Goal: Check status

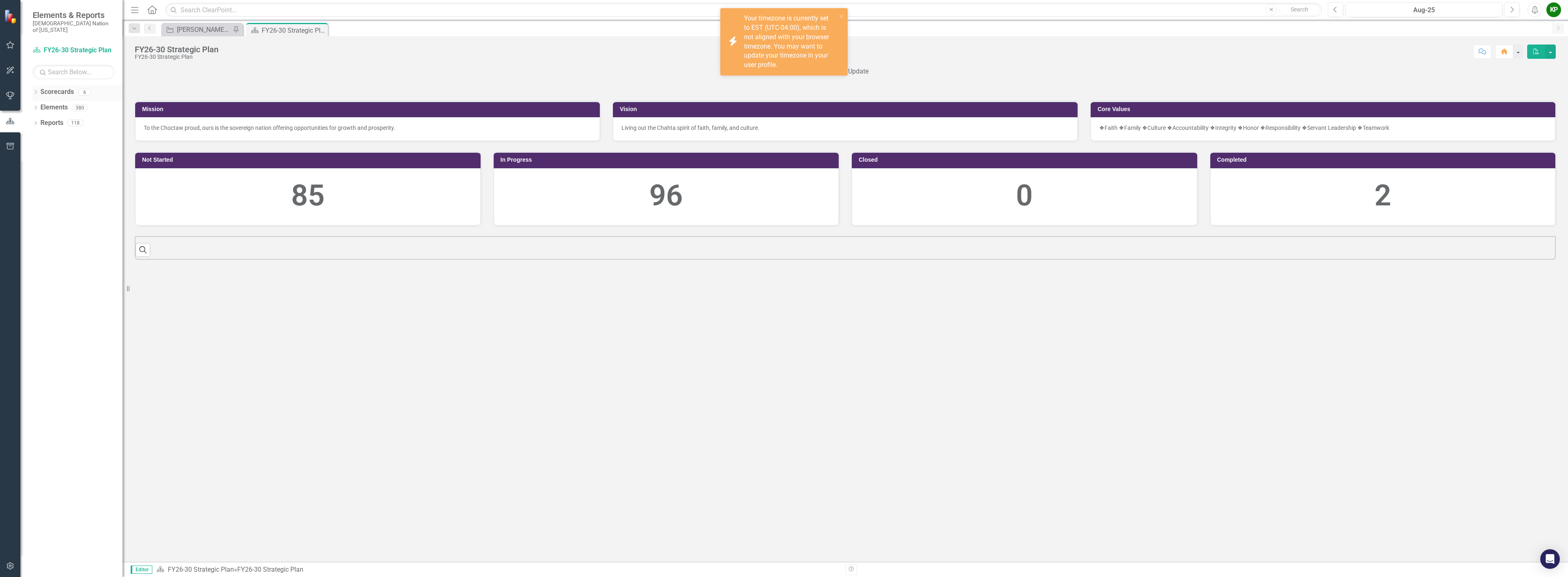
click at [49, 88] on link "Scorecards" at bounding box center [57, 92] width 33 height 9
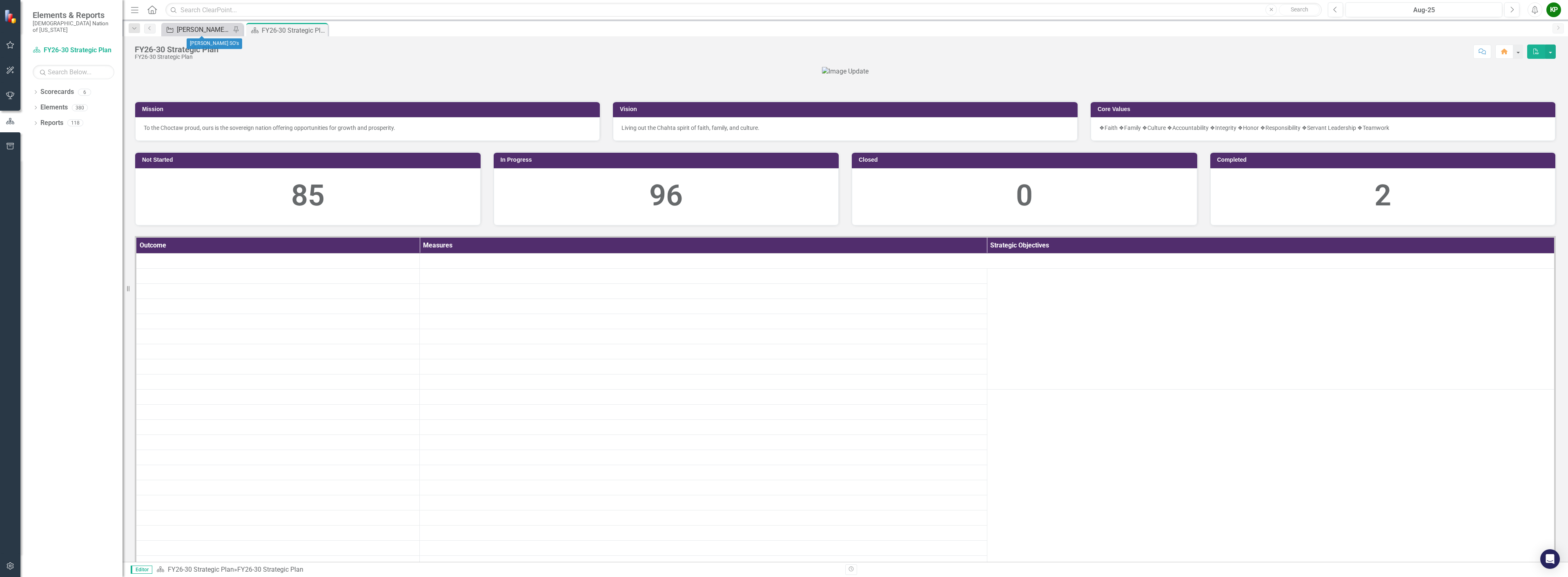
click at [189, 30] on div "[PERSON_NAME] SO's" at bounding box center [203, 29] width 54 height 10
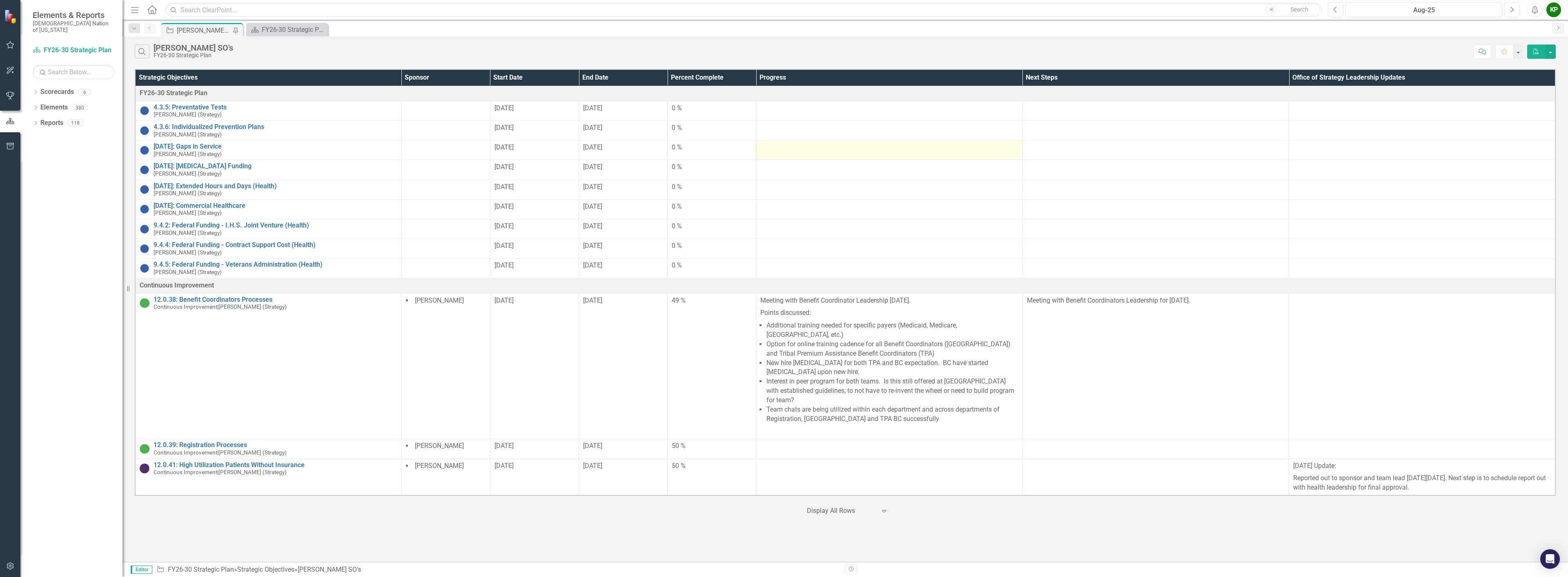
click at [791, 148] on div at bounding box center [889, 148] width 257 height 10
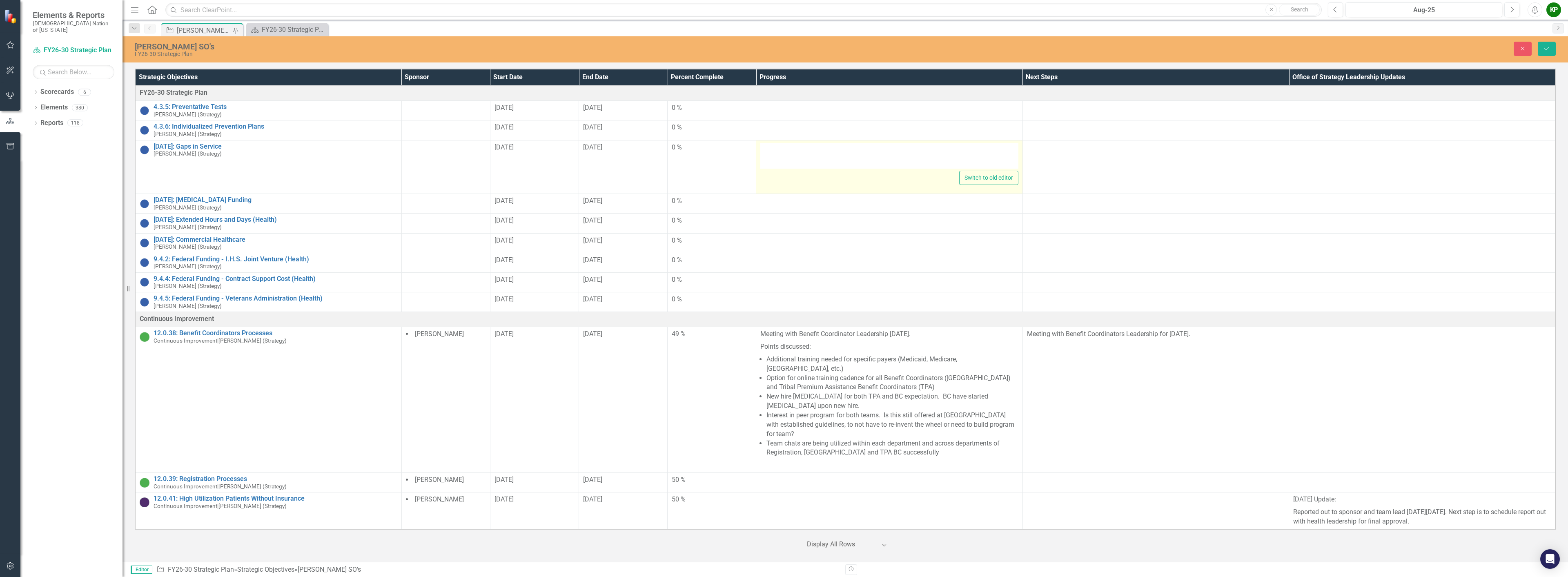
click at [790, 164] on div at bounding box center [889, 156] width 257 height 26
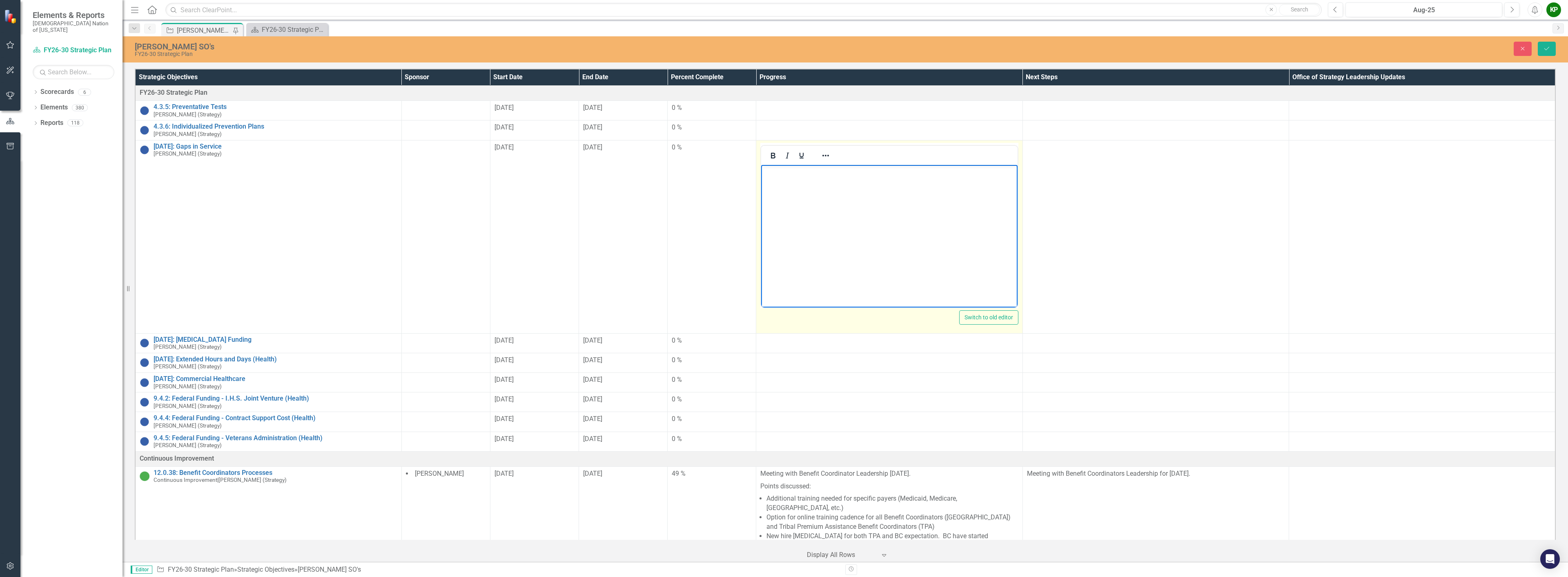
click at [788, 183] on body "Rich Text Area. Press ALT-0 for help." at bounding box center [889, 225] width 256 height 122
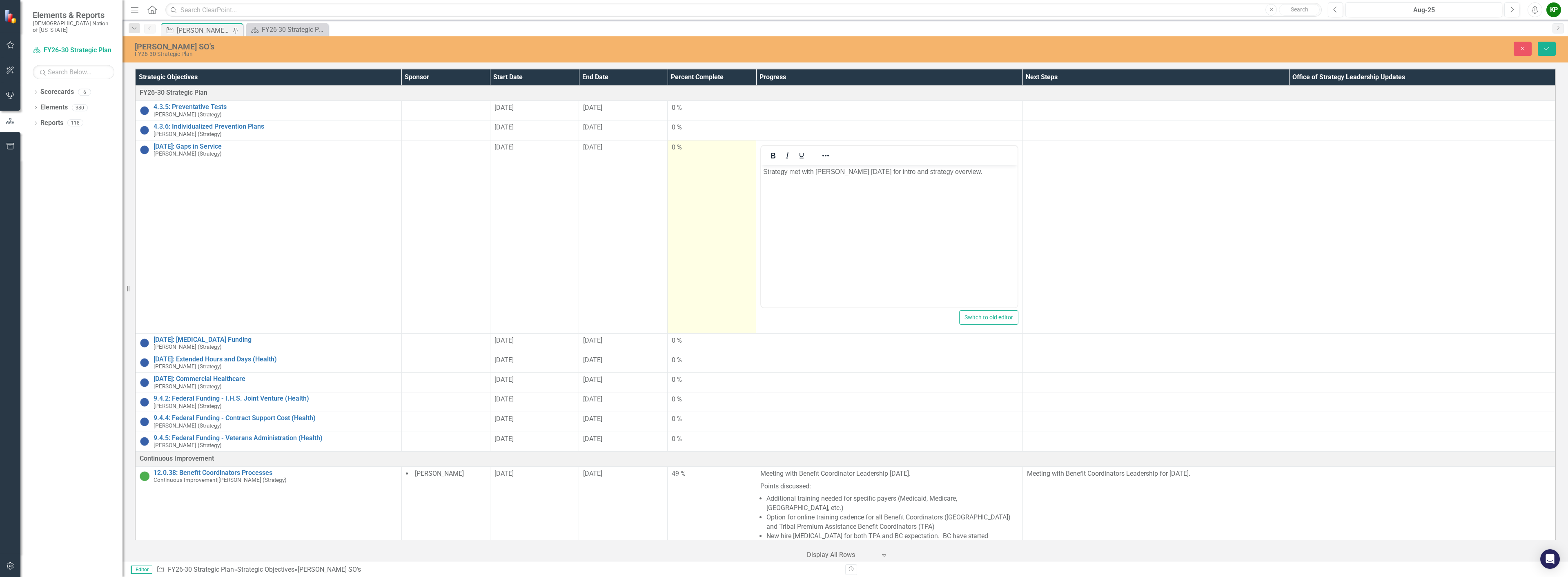
click at [685, 201] on td "0 %" at bounding box center [712, 236] width 89 height 193
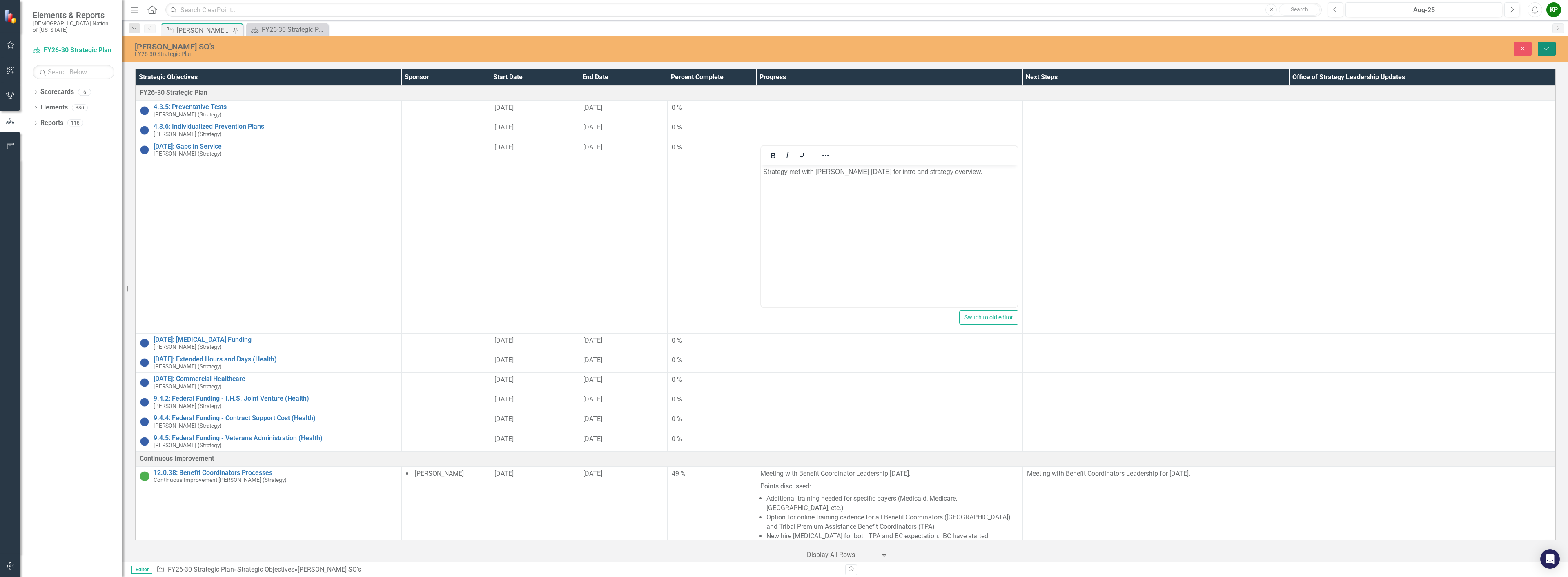
click at [1544, 51] on icon "Save" at bounding box center [1547, 48] width 7 height 5
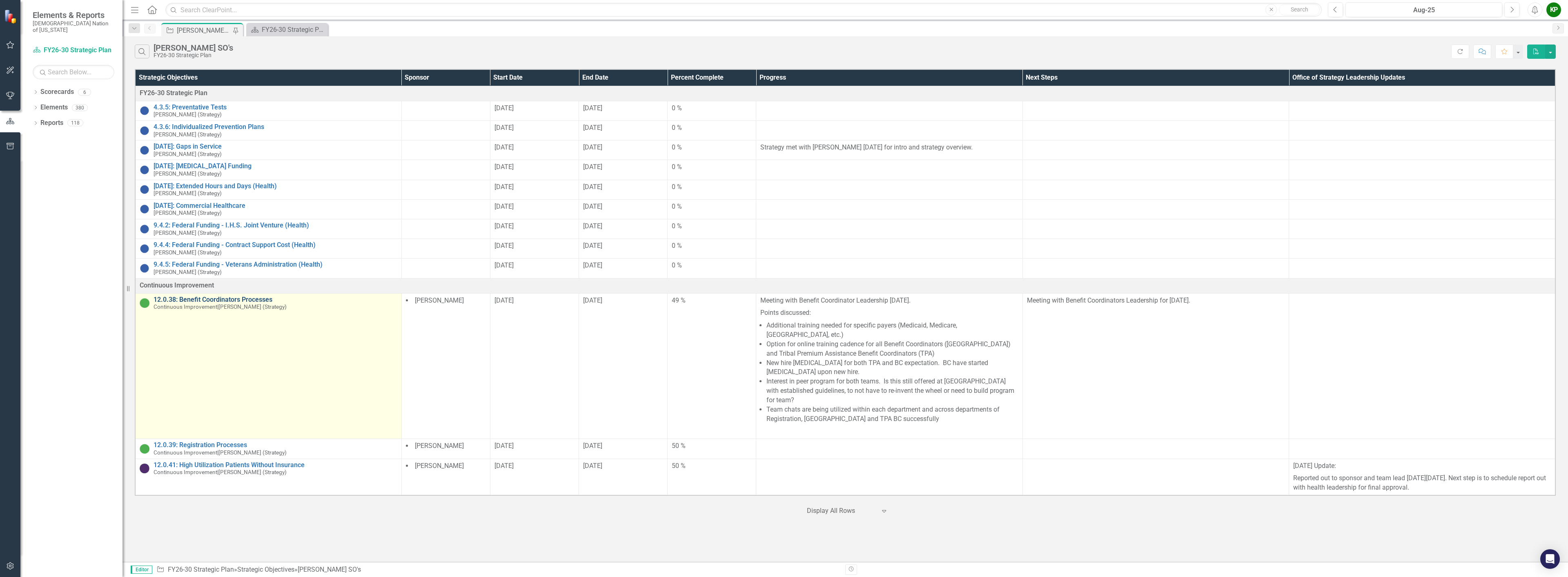
click at [243, 303] on link "12.0.38: Benefit Coordinators Processes" at bounding box center [275, 299] width 243 height 7
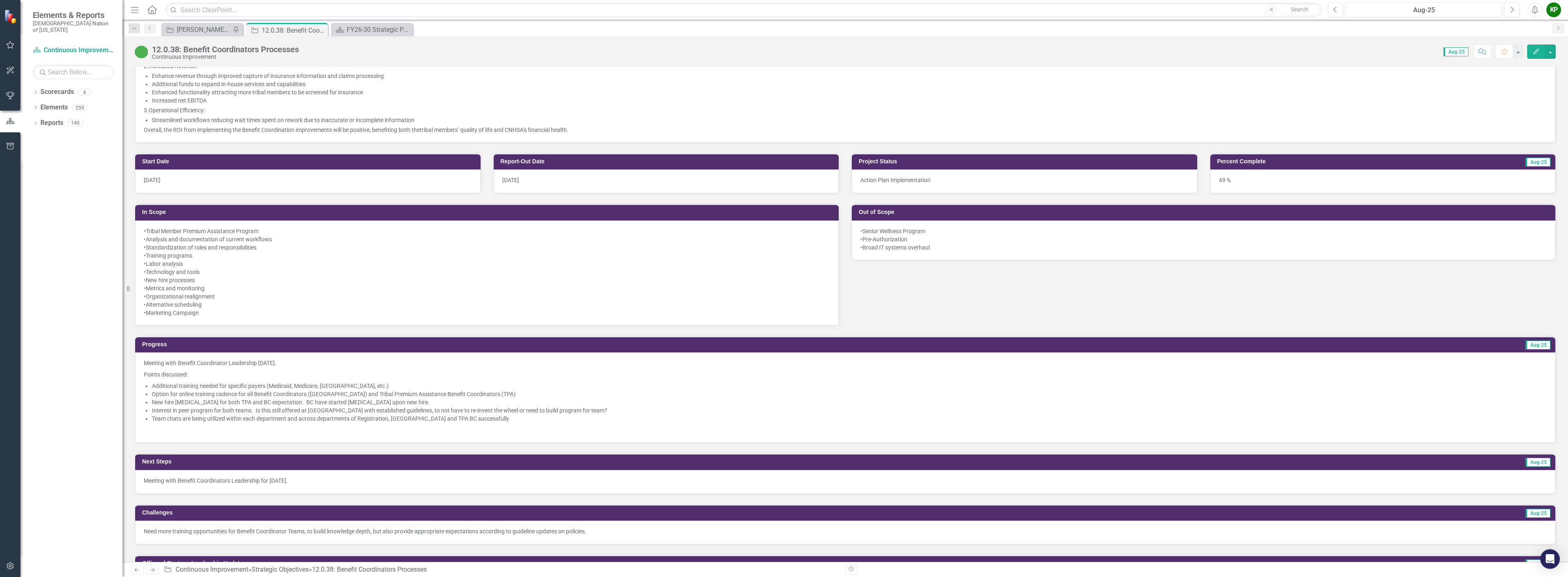
scroll to position [449, 0]
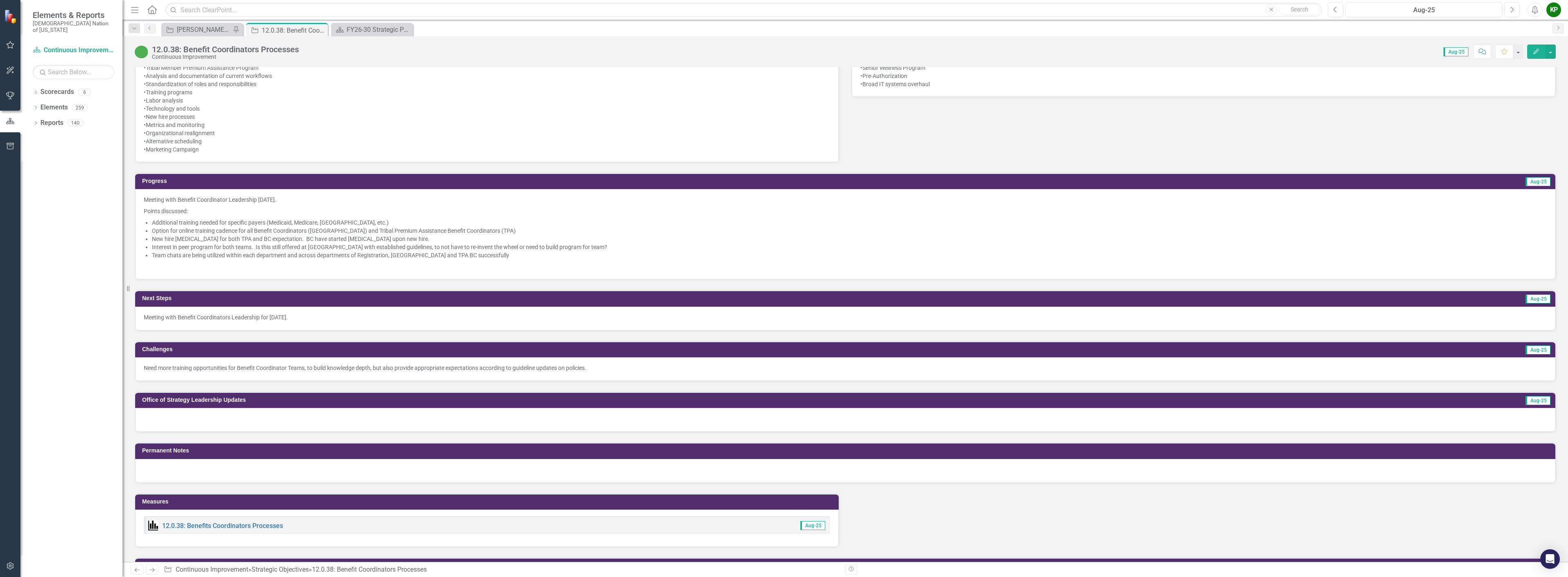
click at [706, 254] on li "Team chats are being utilized within each department and across departments of …" at bounding box center [850, 255] width 1395 height 8
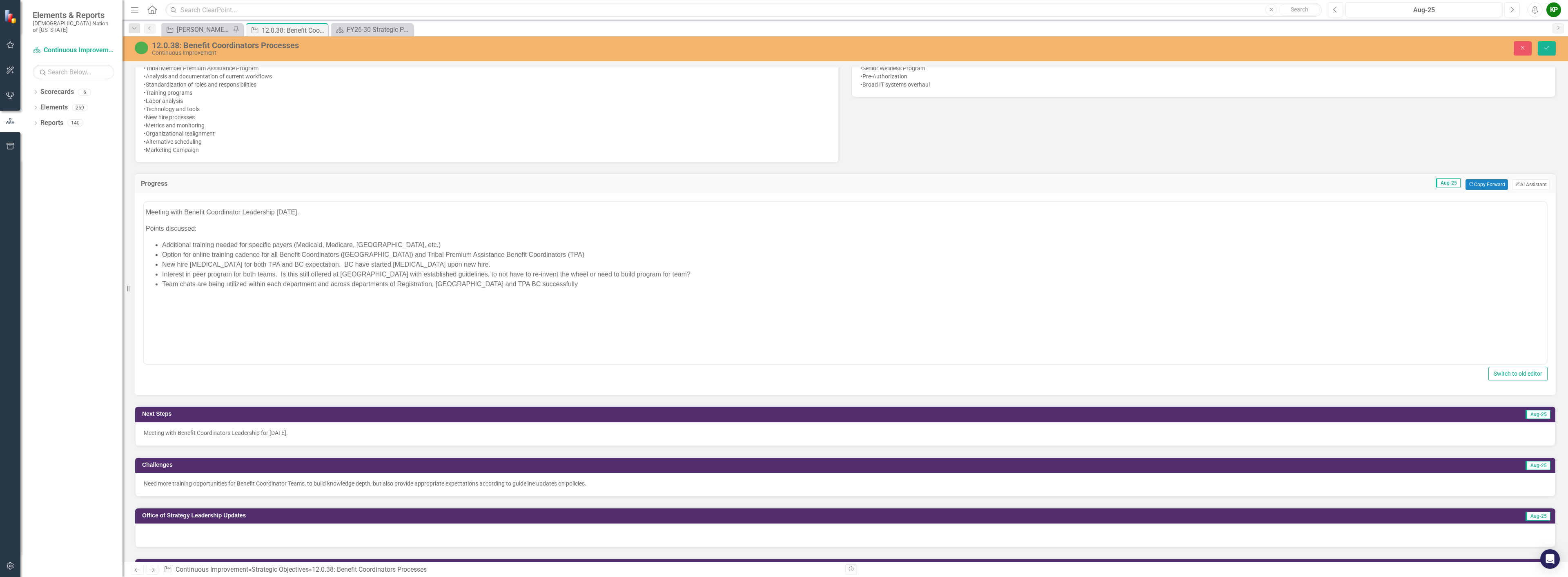
scroll to position [0, 0]
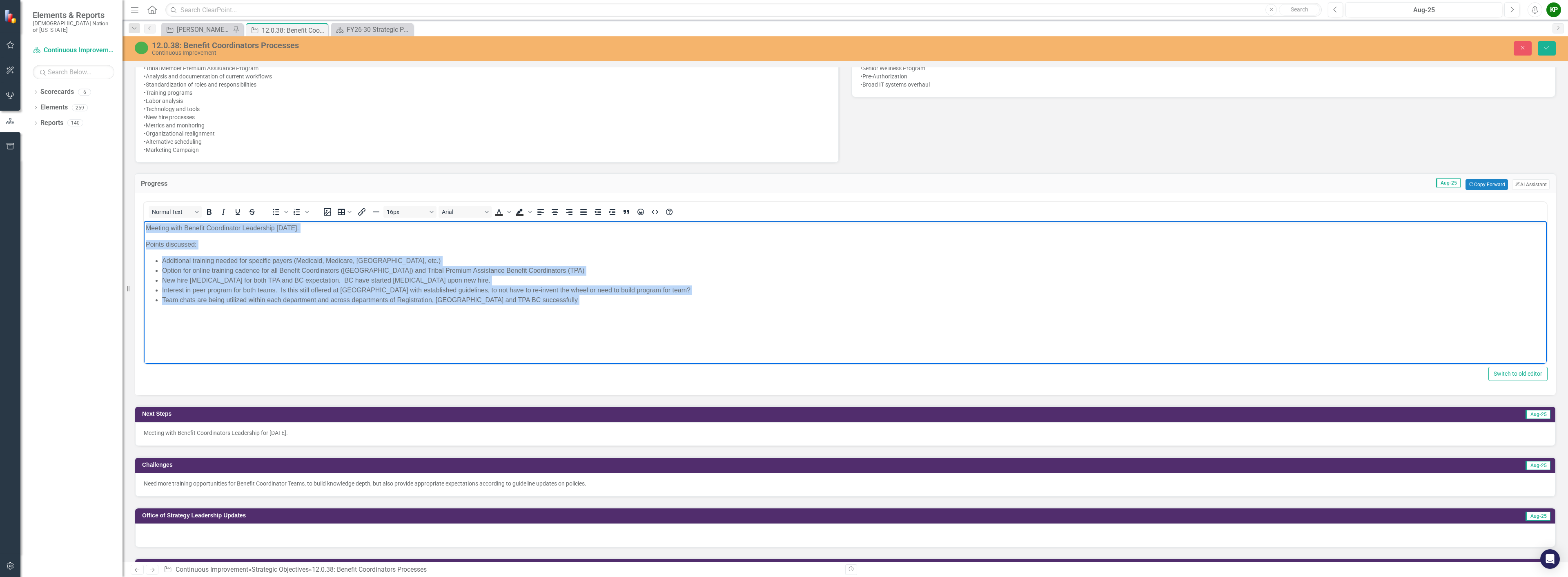
drag, startPoint x: 562, startPoint y: 306, endPoint x: 272, endPoint y: 453, distance: 325.1
click at [144, 229] on html "Meeting with Benefit Coordinator Leadership [DATE]. Points discussed: Additiona…" at bounding box center [845, 282] width 1403 height 122
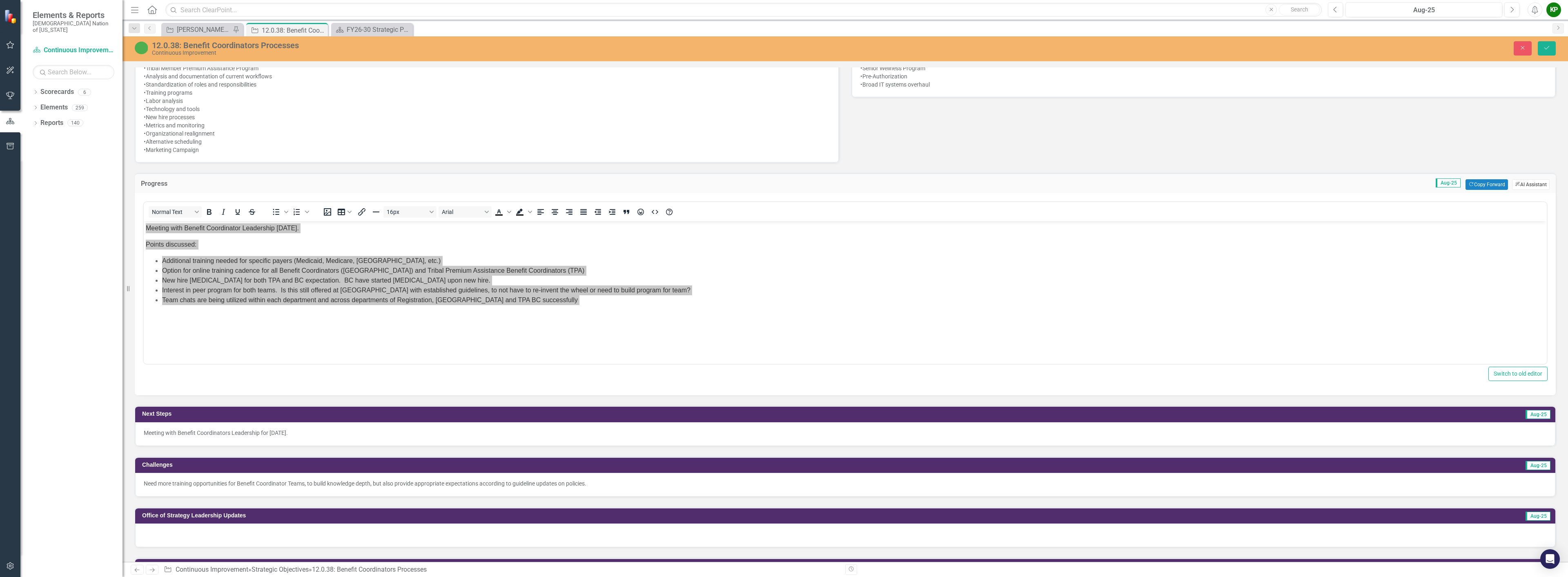
click at [1533, 184] on button "ClearPoint AI AI Assistant" at bounding box center [1531, 184] width 38 height 10
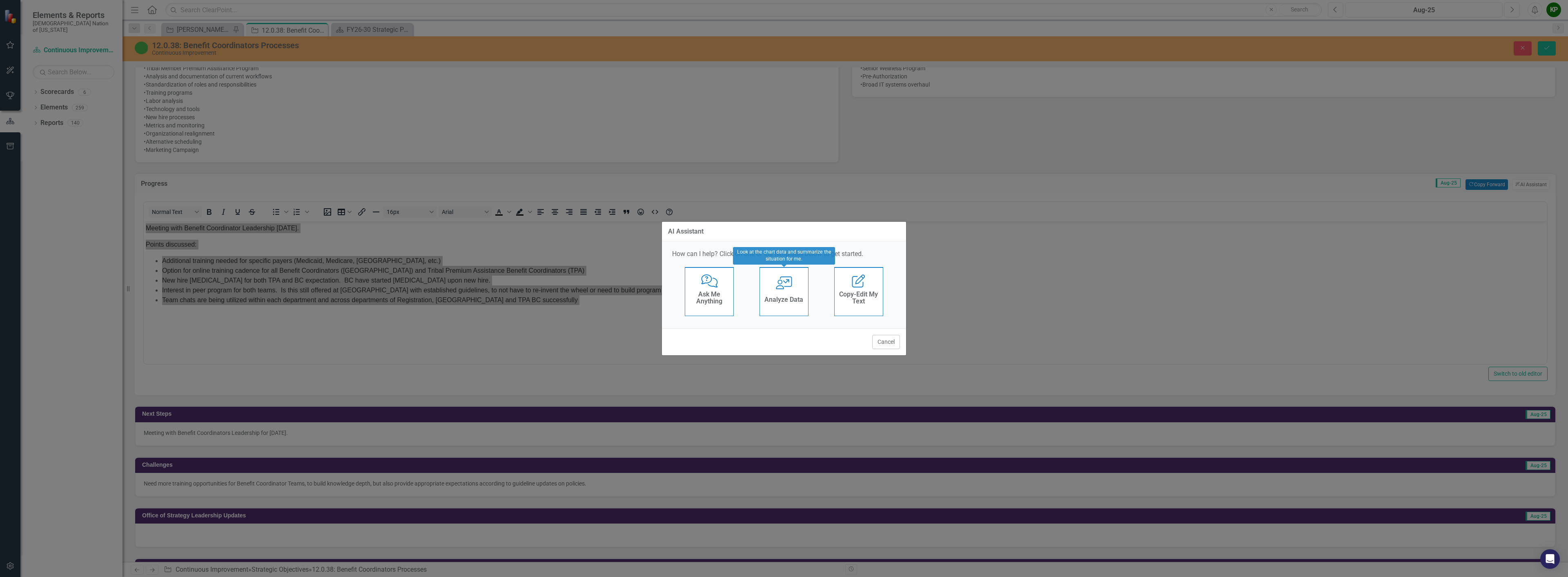
click at [796, 299] on h4 "Analyze Data" at bounding box center [784, 299] width 39 height 7
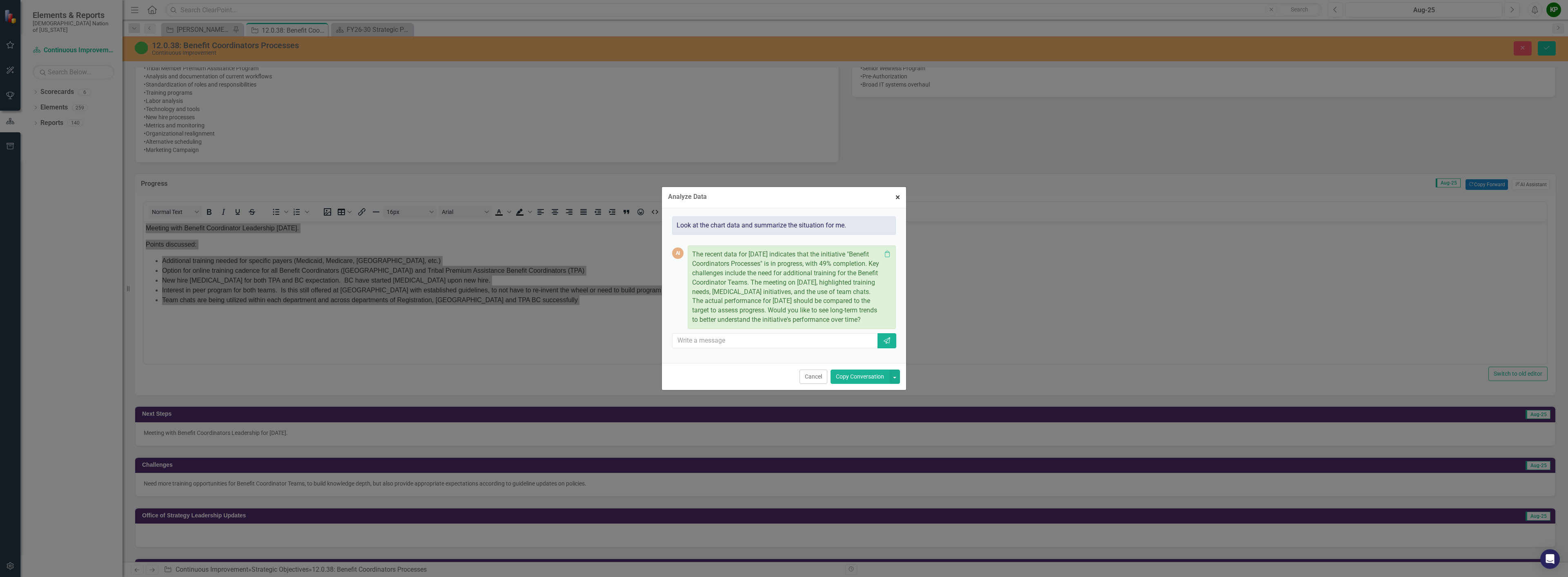
click at [900, 193] on button "× Close" at bounding box center [898, 197] width 17 height 21
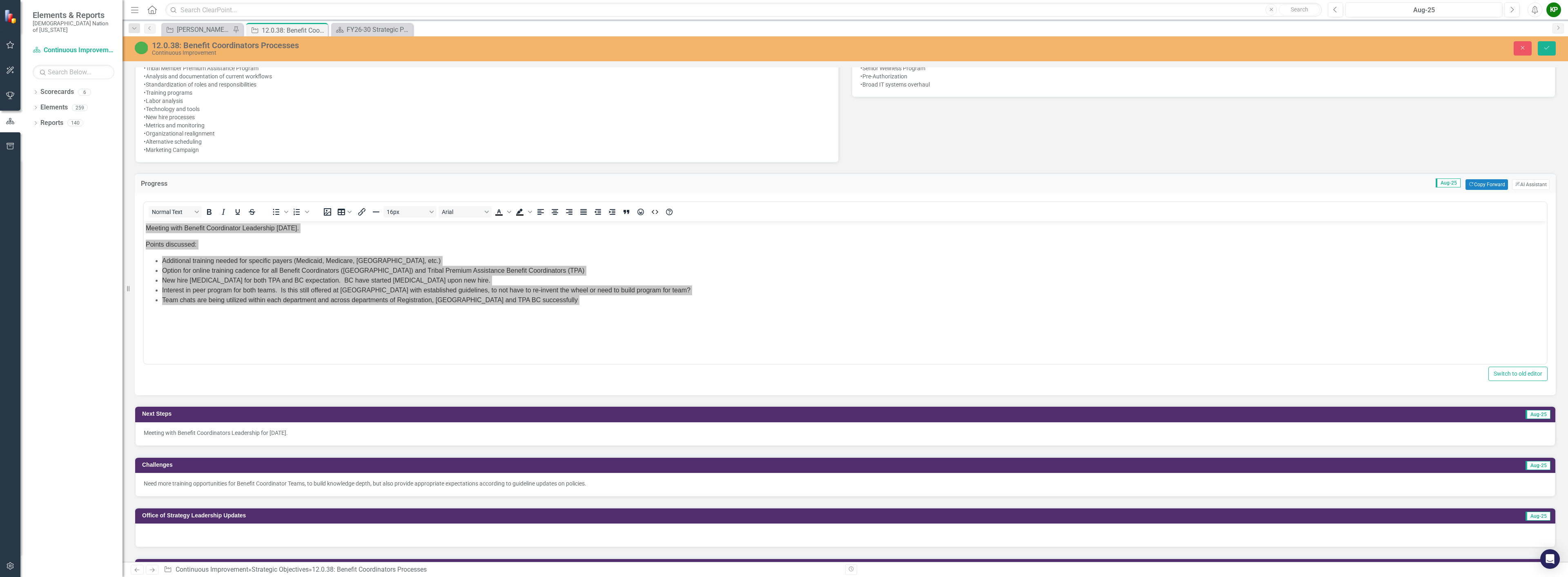
click at [769, 397] on div "Next Steps Aug-25 Meeting with Benefit Coordinators Leadership for [DATE]." at bounding box center [845, 420] width 1433 height 51
click at [740, 365] on div "<p>Meeting with Benefit Coordinator Leadership [DATE].&nbsp;</p> <p>Points disc…" at bounding box center [845, 290] width 1405 height 182
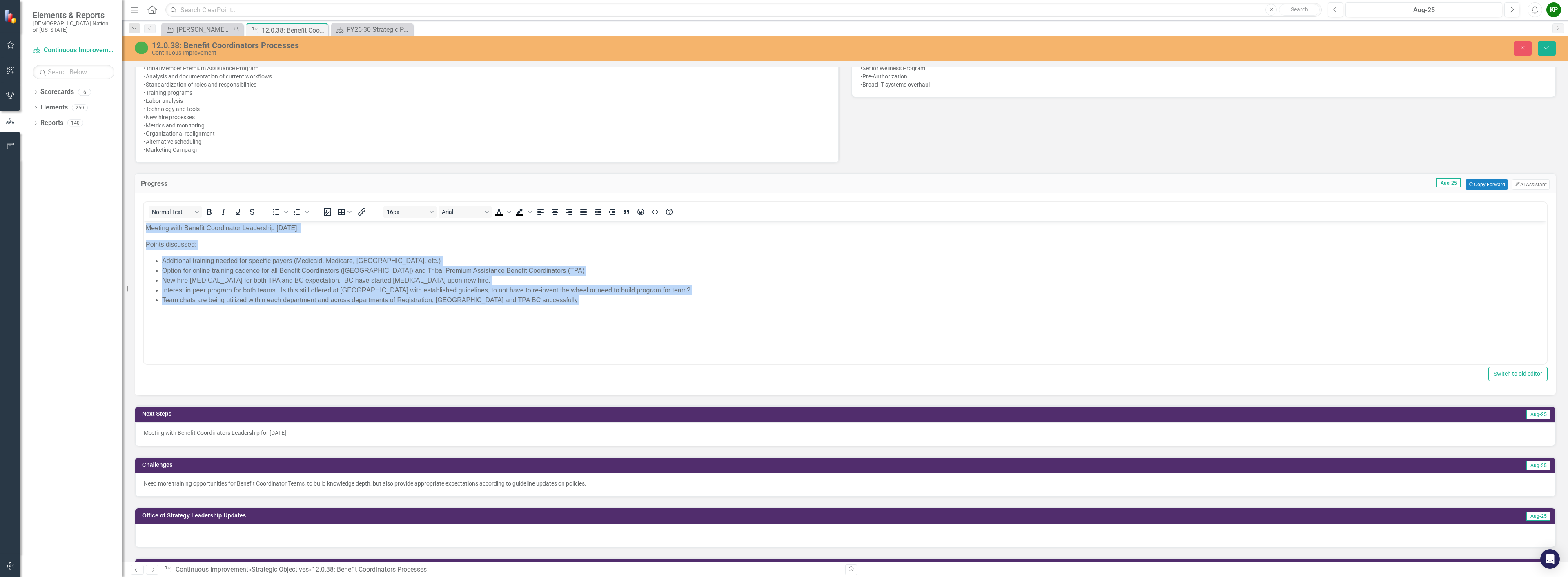
click at [762, 309] on body "Meeting with Benefit Coordinator Leadership [DATE]. Points discussed: Additiona…" at bounding box center [845, 282] width 1403 height 122
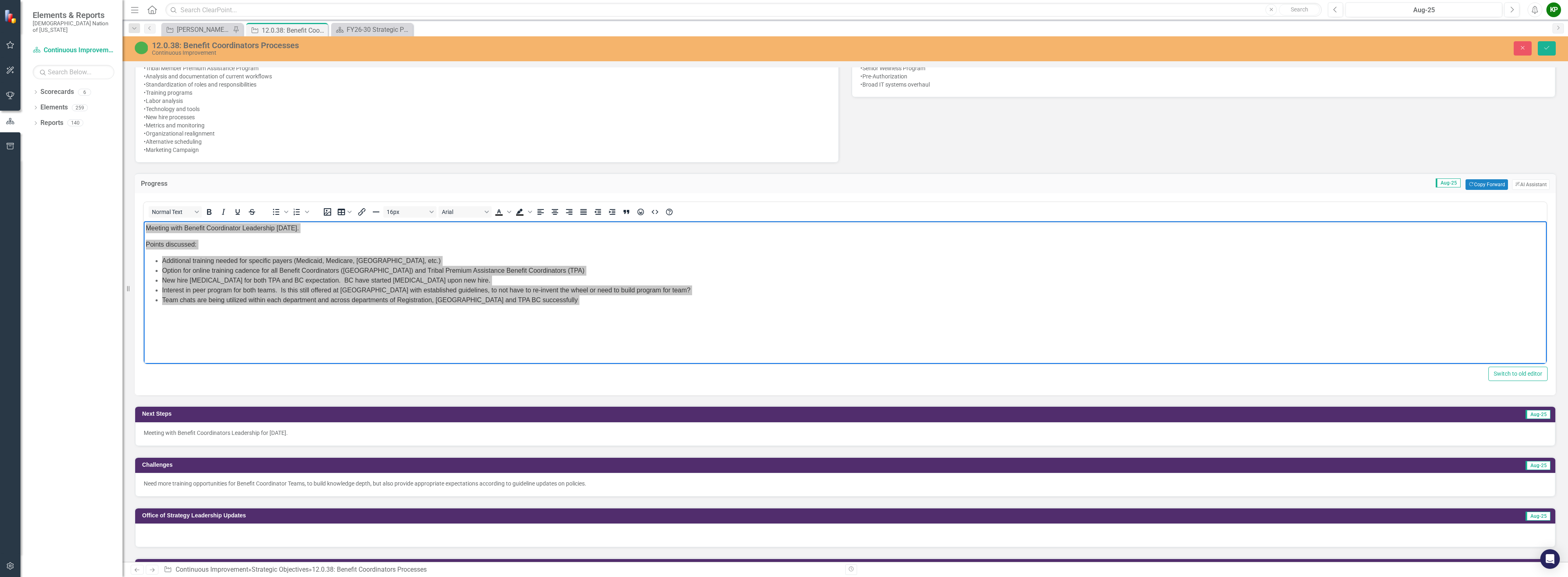
click at [897, 147] on div "Start Date [DATE] Report-Out Date [DATE] In Scope •Tribal Member Premium Assist…" at bounding box center [845, 71] width 1433 height 183
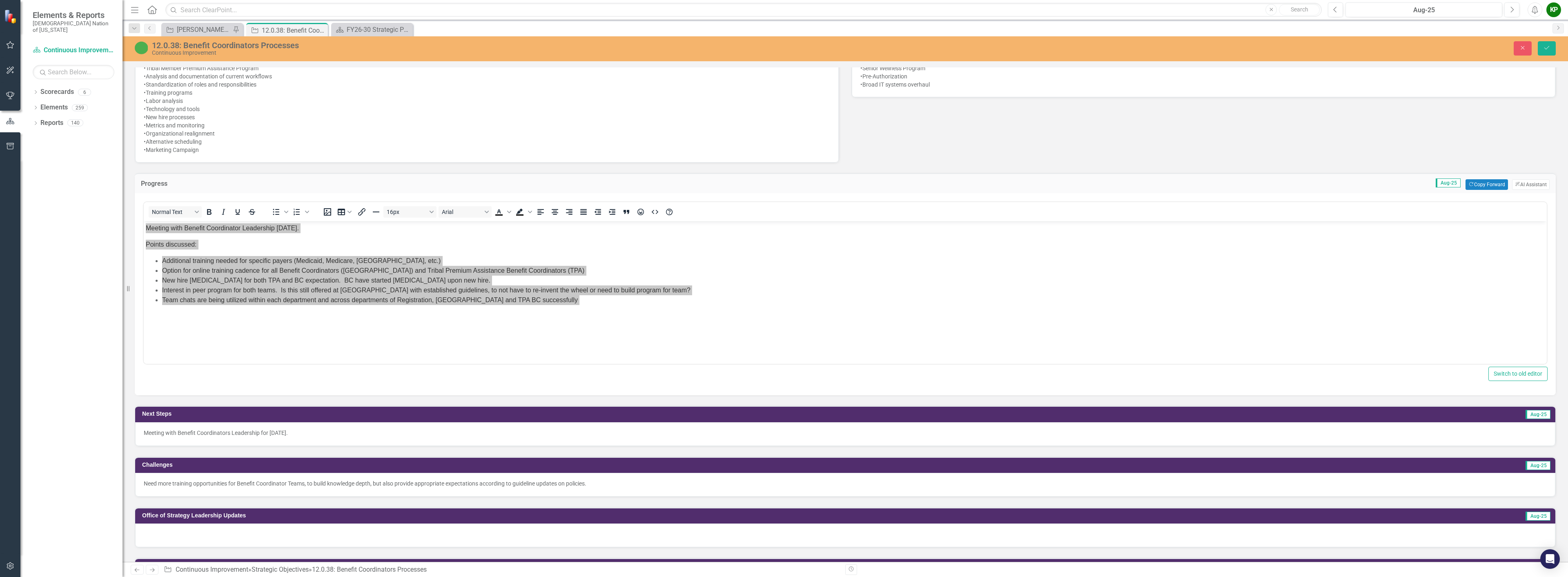
click at [654, 425] on div "Meeting with Benefit Coordinators Leadership for [DATE]." at bounding box center [845, 434] width 1420 height 24
click at [1523, 46] on icon "Close" at bounding box center [1523, 47] width 7 height 5
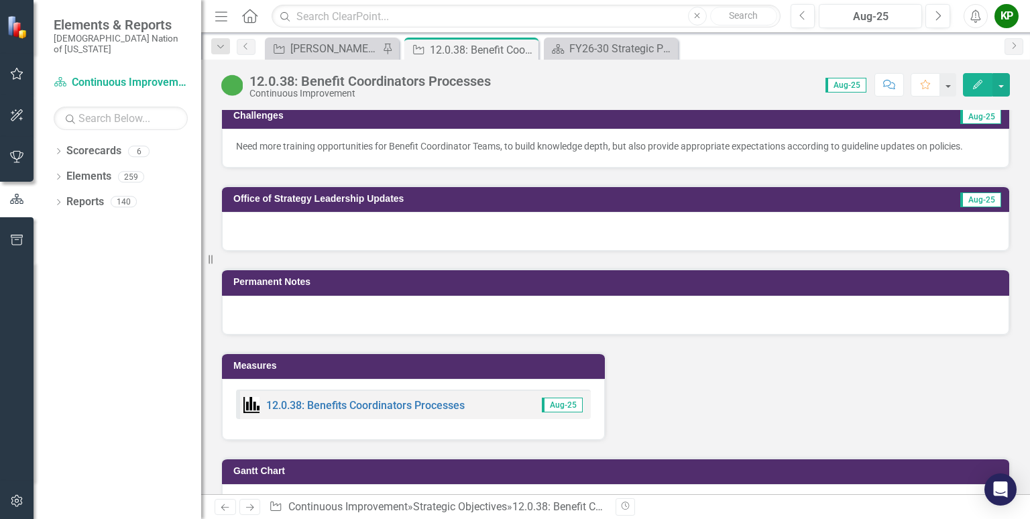
scroll to position [1409, 0]
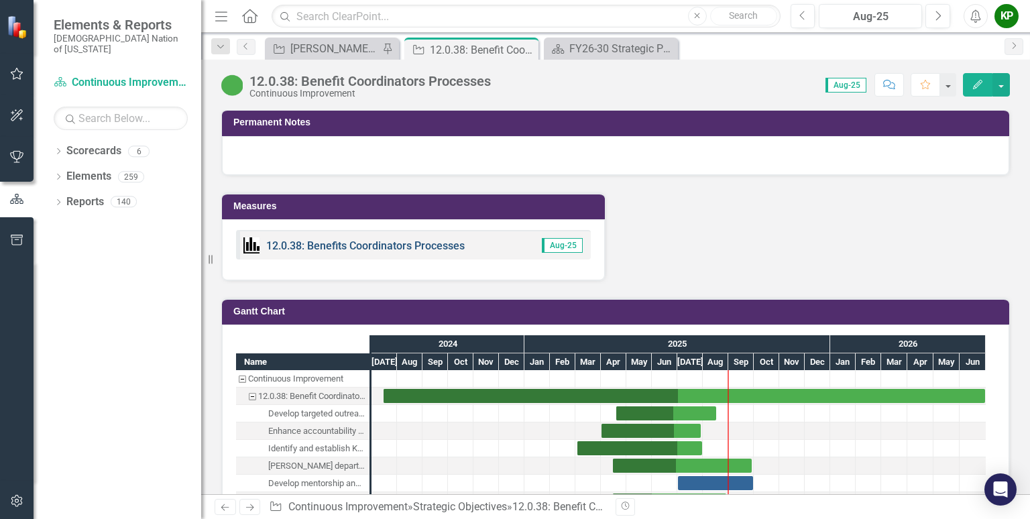
click at [360, 239] on link "12.0.38: Benefits Coordinators Processes" at bounding box center [365, 245] width 199 height 13
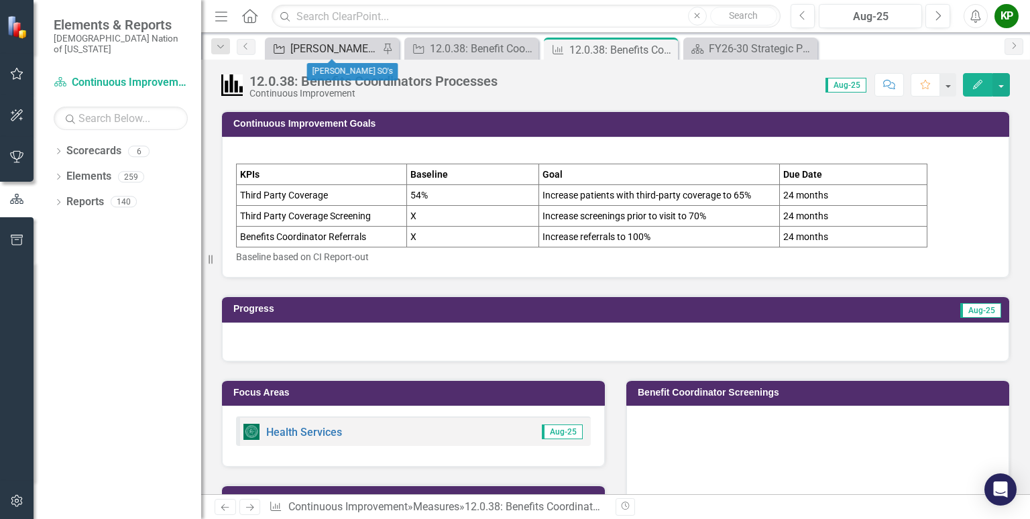
click at [330, 46] on div "[PERSON_NAME] SO's" at bounding box center [334, 48] width 89 height 17
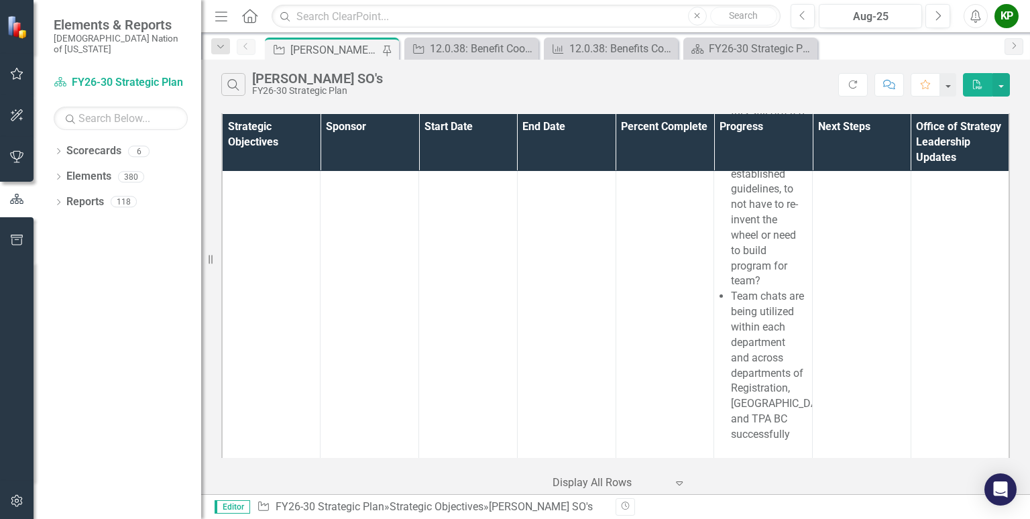
scroll to position [1456, 0]
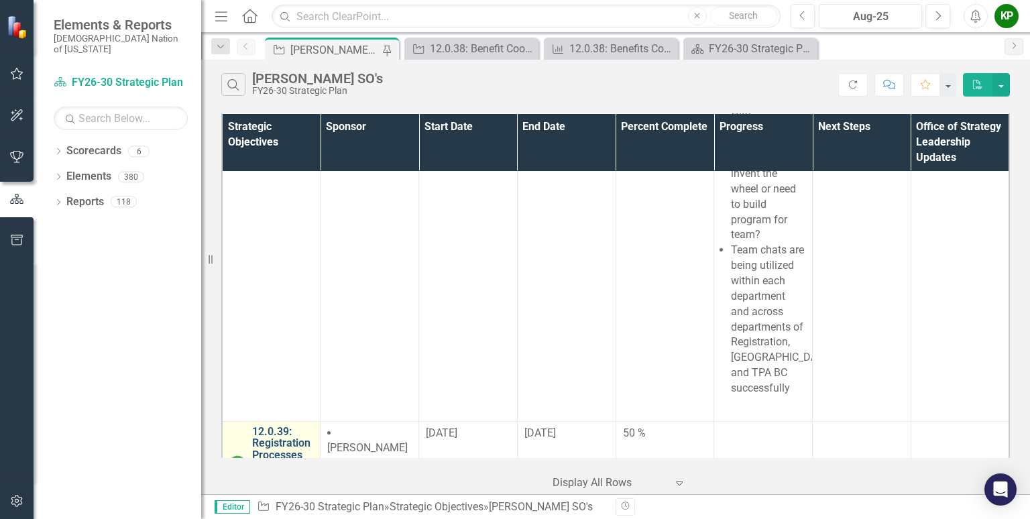
click at [263, 426] on link "12.0.39: Registration Processes" at bounding box center [287, 444] width 70 height 36
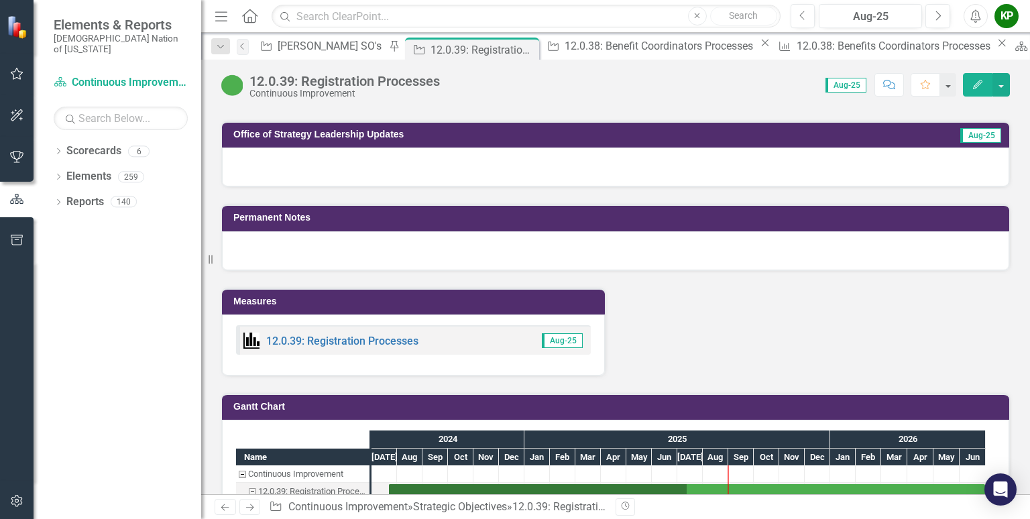
scroll to position [1275, 0]
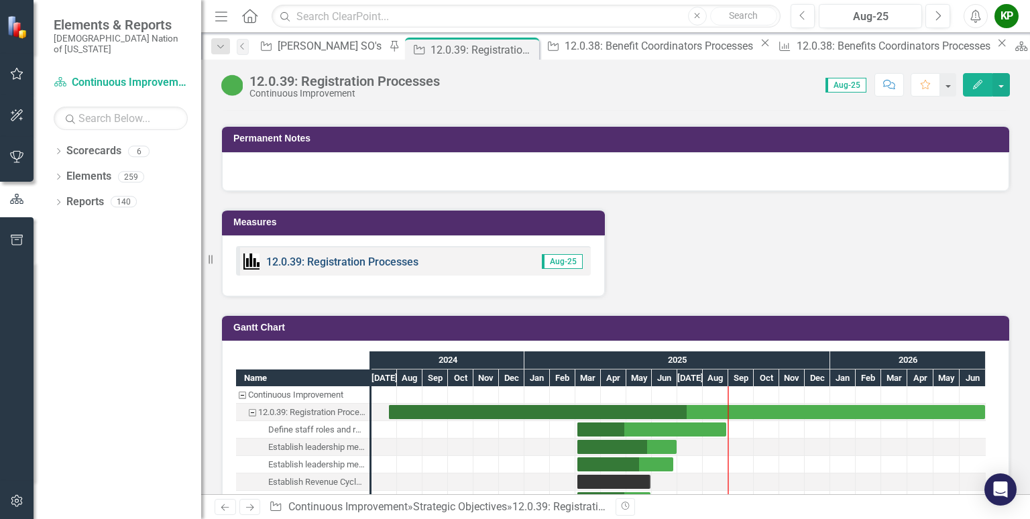
click at [397, 256] on link "12.0.39: Registration Processes" at bounding box center [342, 262] width 152 height 13
